Goal: Task Accomplishment & Management: Manage account settings

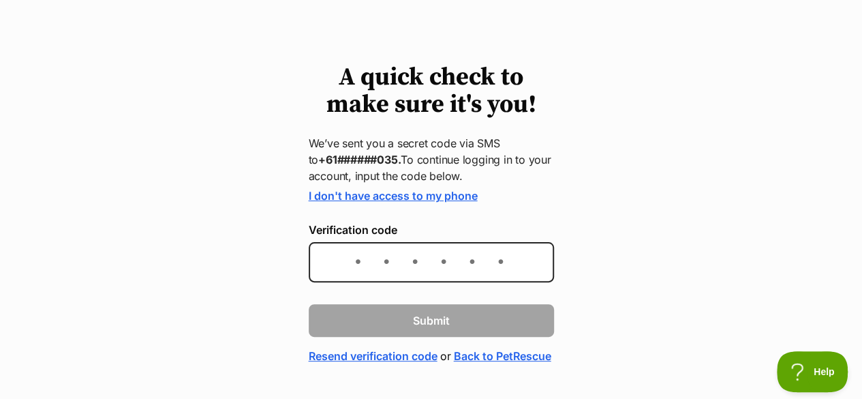
scroll to position [68, 0]
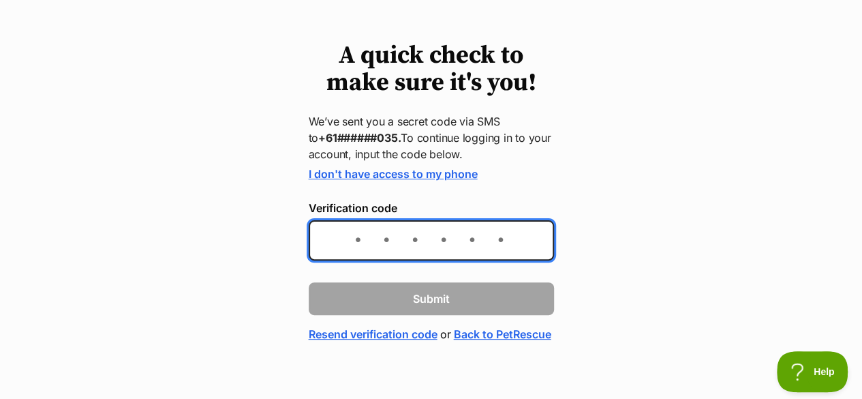
click at [345, 235] on input "Verification code" at bounding box center [431, 240] width 245 height 40
type input "876270"
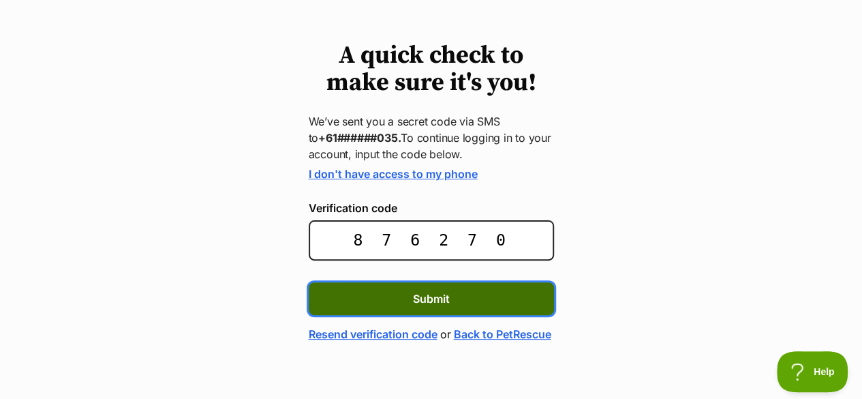
click at [404, 294] on button "Submit" at bounding box center [431, 298] width 245 height 33
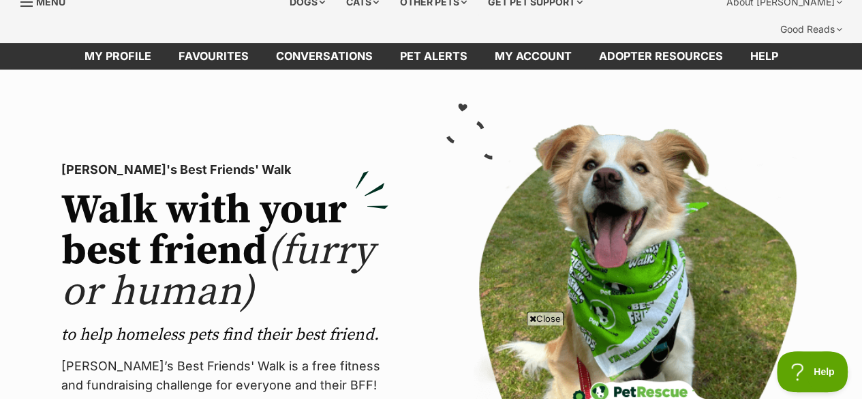
scroll to position [27, 0]
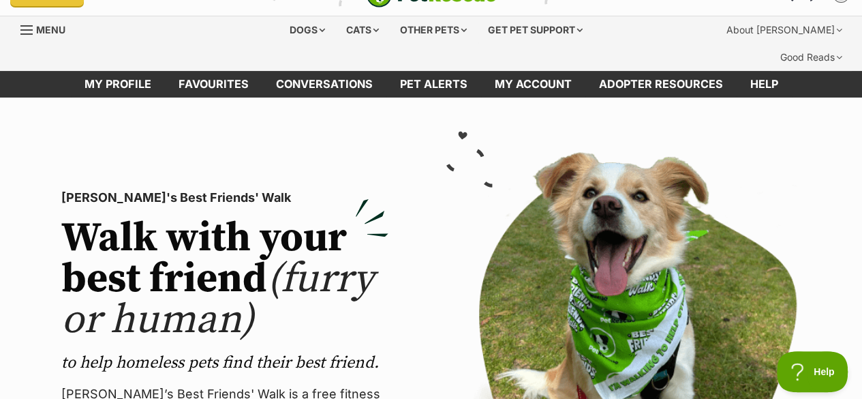
click at [33, 25] on div "Menu" at bounding box center [27, 30] width 14 height 11
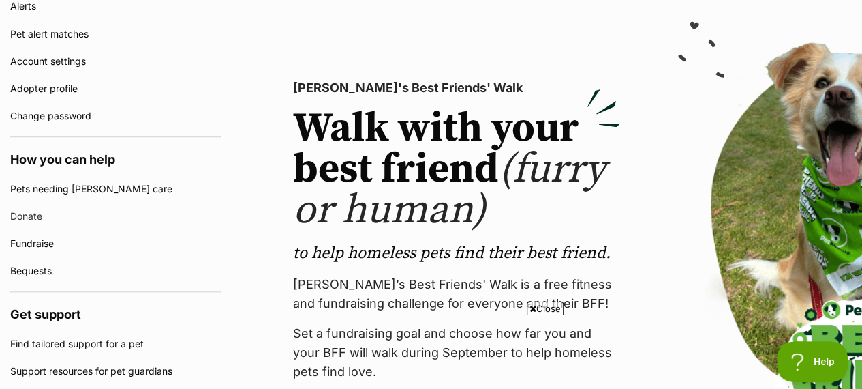
scroll to position [477, 0]
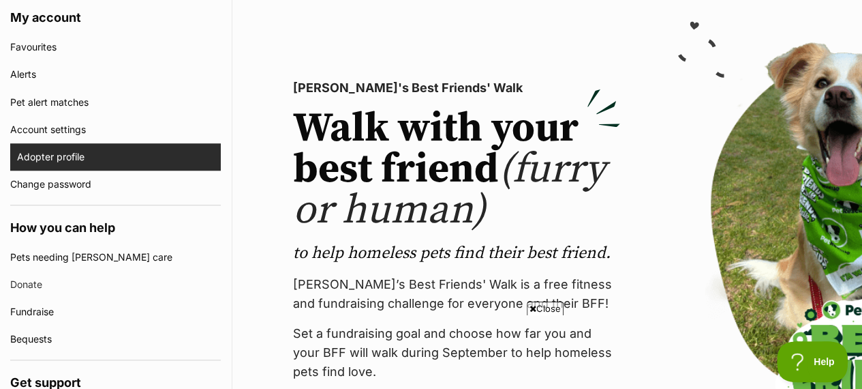
click at [23, 143] on link "Adopter profile" at bounding box center [119, 156] width 204 height 27
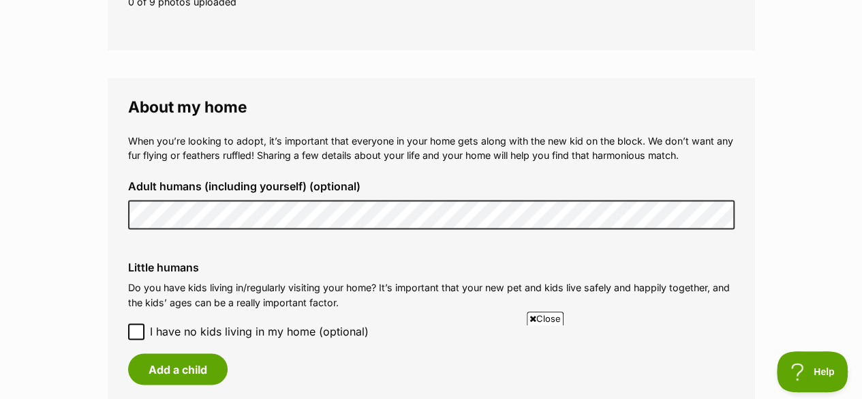
scroll to position [1022, 0]
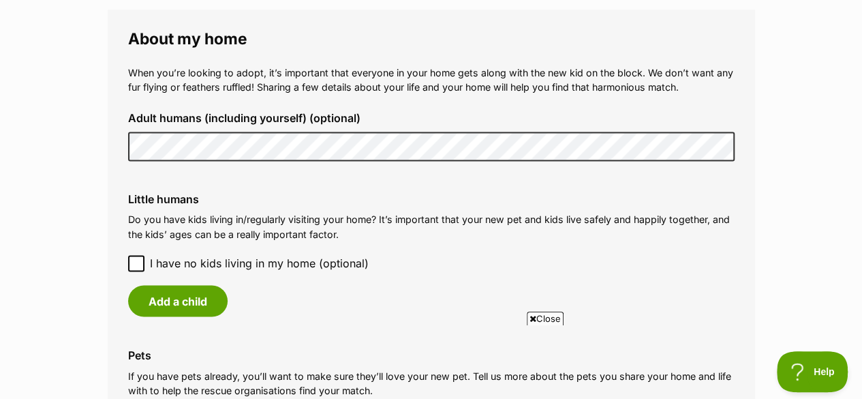
click at [135, 258] on icon at bounding box center [137, 263] width 10 height 10
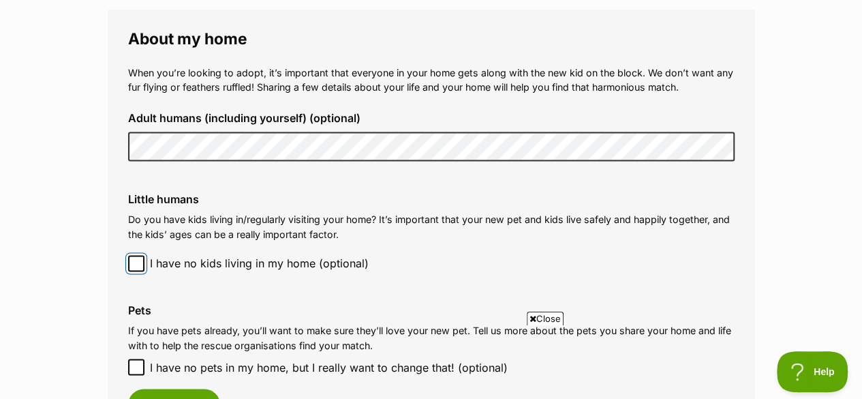
scroll to position [1159, 0]
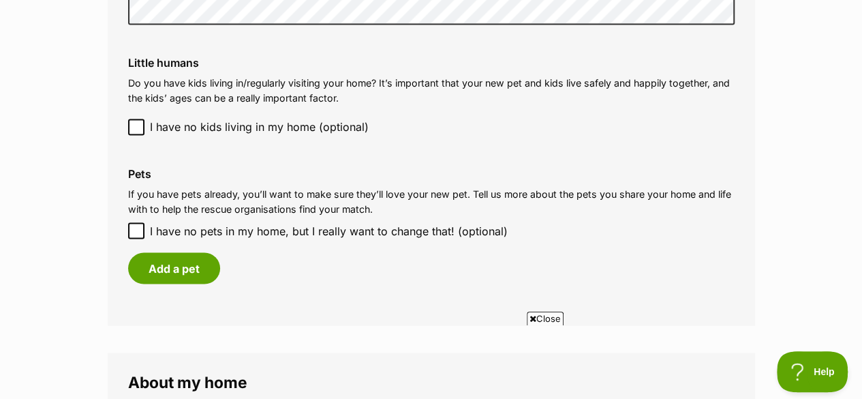
click at [135, 226] on icon at bounding box center [137, 231] width 10 height 10
click at [135, 222] on input "I have no pets in my home, but I really want to change that! (optional)" at bounding box center [136, 230] width 16 height 16
checkbox input "true"
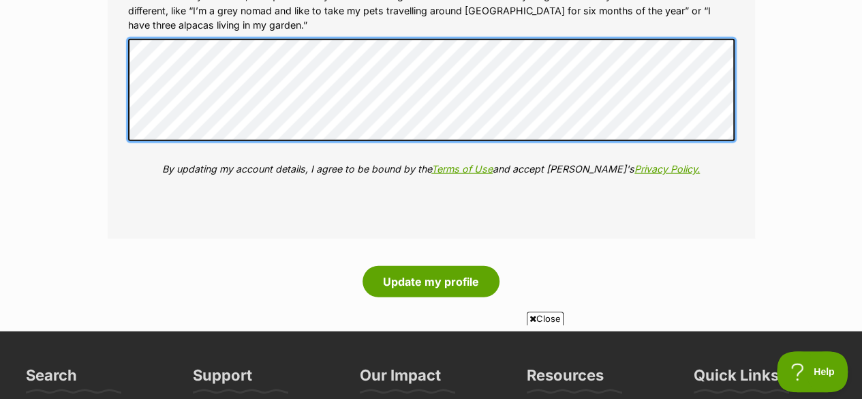
scroll to position [1636, 0]
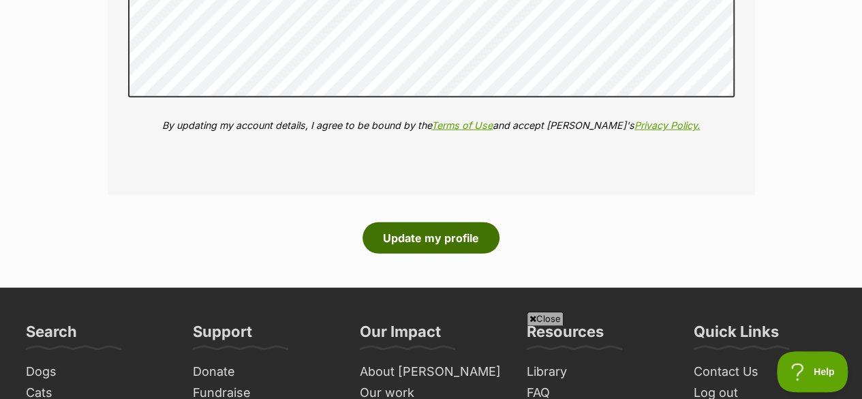
click at [432, 222] on button "Update my profile" at bounding box center [431, 237] width 137 height 31
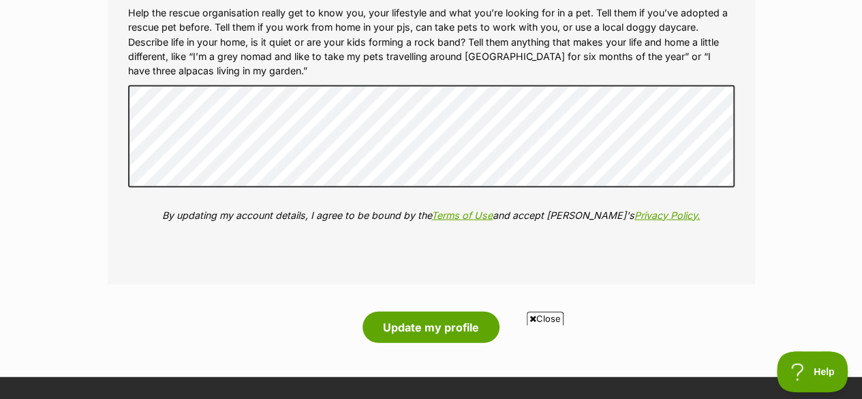
scroll to position [1636, 0]
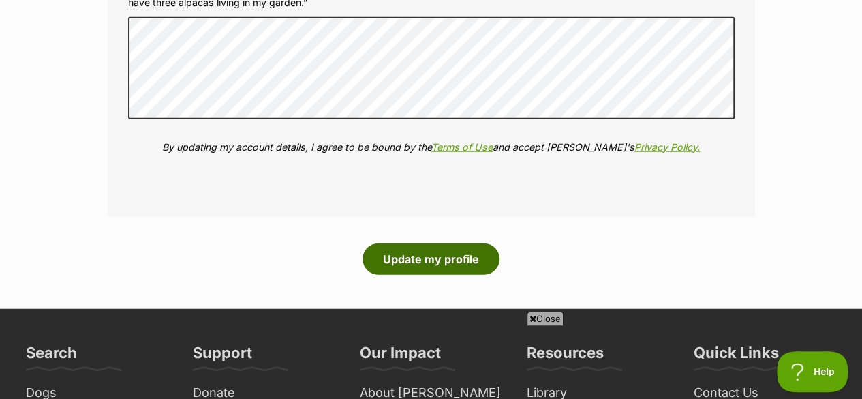
click at [427, 243] on button "Update my profile" at bounding box center [431, 258] width 137 height 31
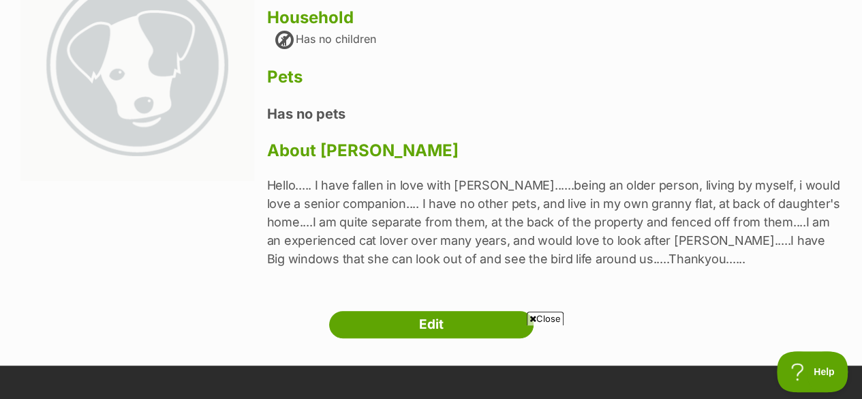
scroll to position [273, 0]
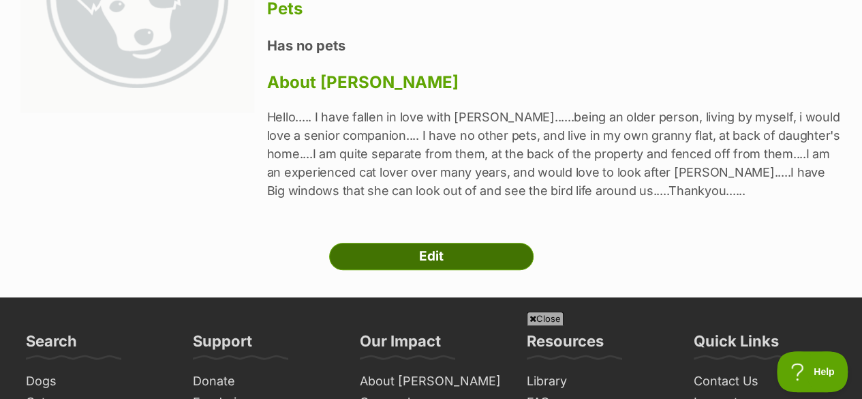
click at [420, 243] on link "Edit" at bounding box center [431, 256] width 204 height 27
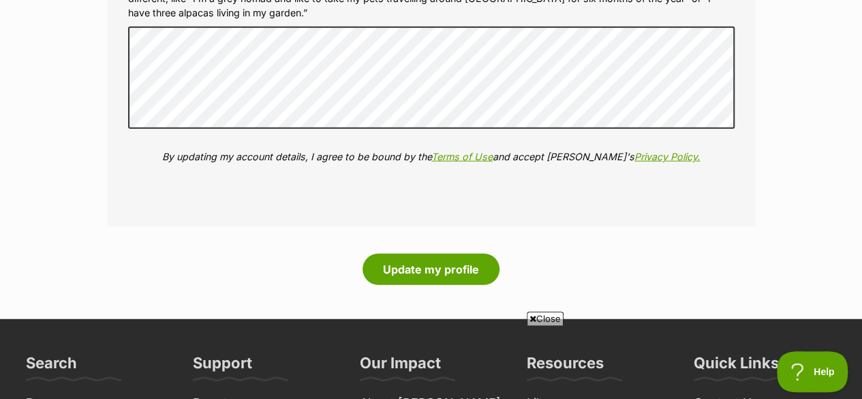
scroll to position [1636, 0]
